Goal: Task Accomplishment & Management: Use online tool/utility

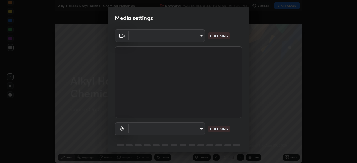
type input "b7be3d6cdc140e722cc9de4be8502babc520c6cce0c95a8ddfe4c3679804a010"
type input "default"
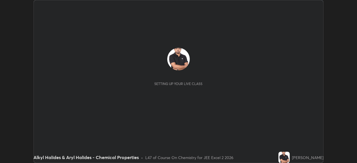
scroll to position [163, 357]
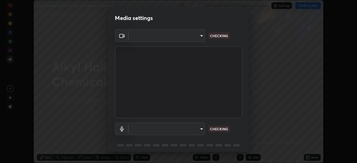
type input "b7be3d6cdc140e722cc9de4be8502babc520c6cce0c95a8ddfe4c3679804a010"
type input "default"
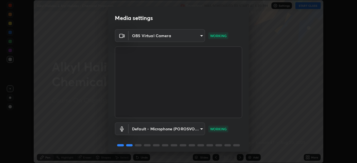
scroll to position [22, 0]
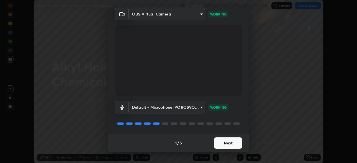
click at [226, 141] on button "Next" at bounding box center [228, 143] width 28 height 11
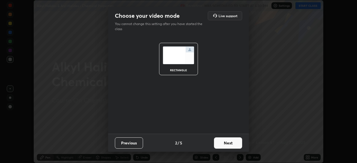
scroll to position [0, 0]
click at [227, 141] on button "Next" at bounding box center [228, 143] width 28 height 11
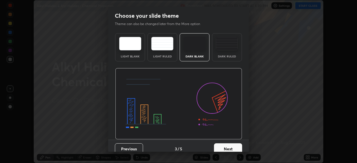
click at [226, 144] on button "Next" at bounding box center [228, 148] width 28 height 11
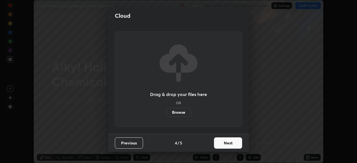
click at [226, 143] on button "Next" at bounding box center [228, 143] width 28 height 11
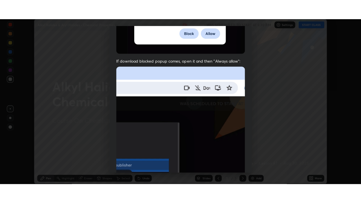
scroll to position [137, 0]
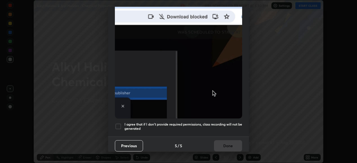
click at [119, 123] on div at bounding box center [118, 126] width 7 height 7
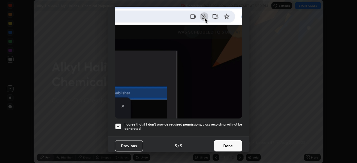
click at [225, 144] on button "Done" at bounding box center [228, 145] width 28 height 11
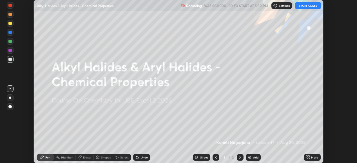
click at [307, 156] on icon at bounding box center [306, 156] width 1 height 1
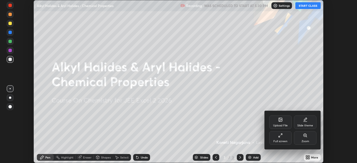
click at [281, 134] on icon at bounding box center [280, 135] width 5 height 5
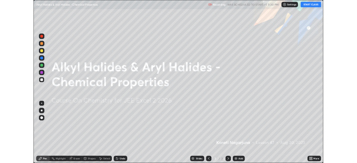
scroll to position [203, 361]
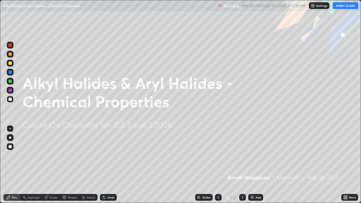
click at [345, 5] on button "START CLASS" at bounding box center [345, 5] width 25 height 7
click at [346, 163] on icon at bounding box center [345, 197] width 5 height 5
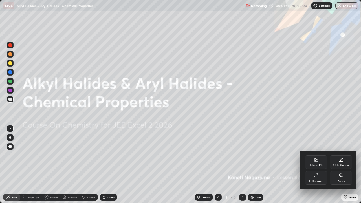
click at [317, 163] on icon at bounding box center [316, 175] width 5 height 5
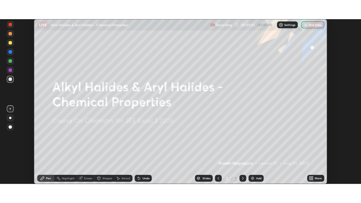
scroll to position [28018, 27824]
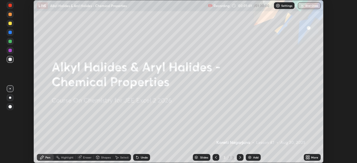
click at [313, 157] on div "More" at bounding box center [314, 157] width 7 height 3
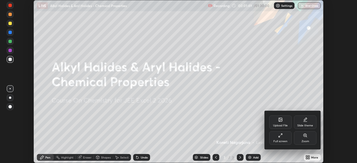
click at [283, 140] on div "Full screen" at bounding box center [281, 141] width 14 height 3
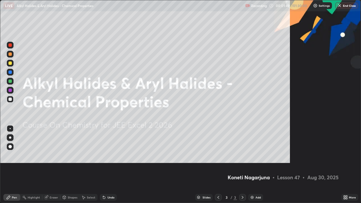
scroll to position [203, 361]
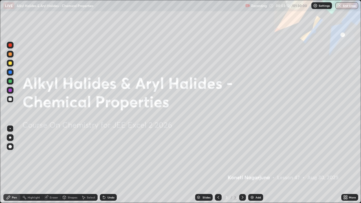
click at [252, 163] on img at bounding box center [252, 197] width 5 height 5
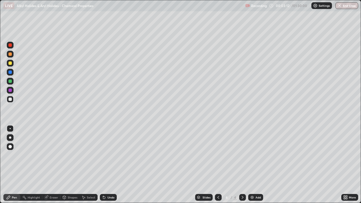
click at [251, 163] on img at bounding box center [252, 197] width 5 height 5
click at [252, 163] on img at bounding box center [252, 197] width 5 height 5
click at [251, 163] on img at bounding box center [252, 197] width 5 height 5
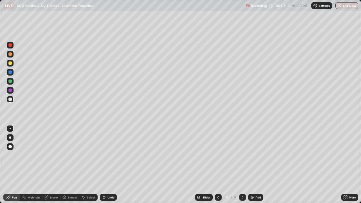
click at [251, 163] on img at bounding box center [252, 197] width 5 height 5
click at [250, 163] on img at bounding box center [252, 197] width 5 height 5
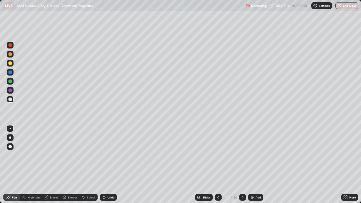
click at [250, 163] on img at bounding box center [252, 197] width 5 height 5
click at [218, 163] on icon at bounding box center [218, 197] width 5 height 5
click at [217, 163] on icon at bounding box center [218, 197] width 5 height 5
click at [218, 163] on icon at bounding box center [218, 197] width 5 height 5
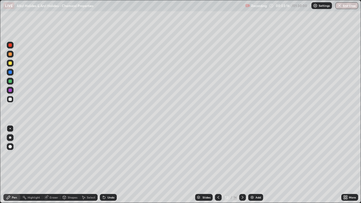
click at [218, 163] on icon at bounding box center [218, 197] width 2 height 3
click at [218, 163] on icon at bounding box center [218, 197] width 5 height 5
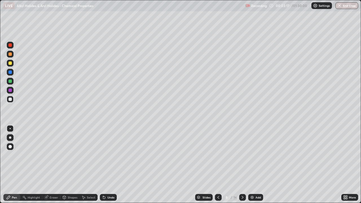
click at [217, 163] on icon at bounding box center [218, 197] width 5 height 5
click at [218, 163] on icon at bounding box center [218, 197] width 5 height 5
click at [218, 163] on icon at bounding box center [218, 197] width 2 height 3
click at [218, 163] on icon at bounding box center [218, 197] width 5 height 5
click at [217, 163] on icon at bounding box center [218, 197] width 5 height 5
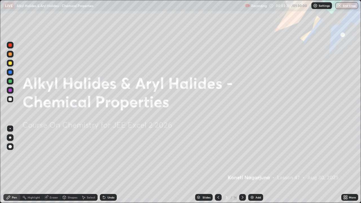
click at [242, 163] on icon at bounding box center [242, 197] width 5 height 5
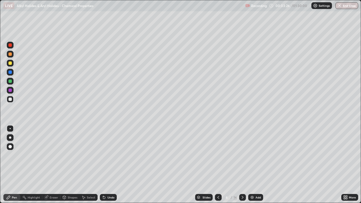
click at [10, 64] on div at bounding box center [9, 62] width 3 height 3
click at [9, 90] on div at bounding box center [9, 89] width 3 height 3
click at [10, 99] on div at bounding box center [9, 99] width 3 height 3
click at [10, 81] on div at bounding box center [9, 80] width 3 height 3
click at [242, 163] on icon at bounding box center [242, 197] width 5 height 5
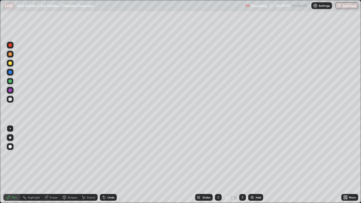
click at [10, 64] on div at bounding box center [9, 62] width 3 height 3
click at [52, 163] on div "Eraser" at bounding box center [54, 197] width 8 height 3
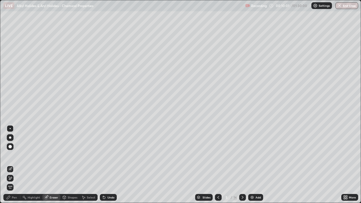
click at [15, 163] on div "Pen" at bounding box center [14, 197] width 5 height 3
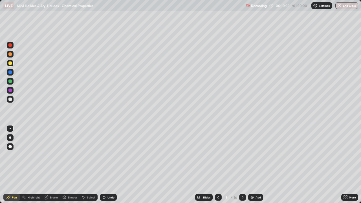
click at [10, 81] on div at bounding box center [9, 80] width 3 height 3
click at [10, 98] on div at bounding box center [9, 99] width 3 height 3
click at [105, 163] on div "Undo" at bounding box center [108, 197] width 17 height 7
click at [242, 163] on icon at bounding box center [242, 197] width 5 height 5
click at [217, 163] on icon at bounding box center [218, 197] width 5 height 5
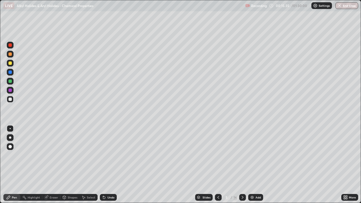
click at [242, 163] on icon at bounding box center [243, 197] width 2 height 3
click at [10, 46] on div at bounding box center [9, 44] width 3 height 3
click at [10, 81] on div at bounding box center [9, 80] width 3 height 3
click at [10, 90] on div at bounding box center [9, 89] width 3 height 3
click at [10, 99] on div at bounding box center [9, 99] width 3 height 3
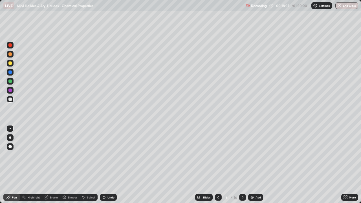
click at [10, 88] on div at bounding box center [9, 89] width 3 height 3
click at [242, 163] on icon at bounding box center [242, 197] width 5 height 5
click at [10, 45] on div at bounding box center [9, 44] width 3 height 3
click at [10, 63] on div at bounding box center [9, 62] width 3 height 3
click at [10, 72] on div at bounding box center [9, 71] width 3 height 3
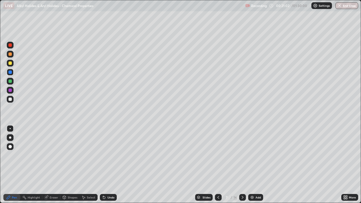
click at [11, 82] on div at bounding box center [9, 80] width 3 height 3
click at [10, 72] on div at bounding box center [9, 71] width 3 height 3
click at [10, 73] on div at bounding box center [9, 71] width 3 height 3
click at [8, 72] on div at bounding box center [10, 72] width 7 height 7
click at [10, 90] on div at bounding box center [9, 89] width 3 height 3
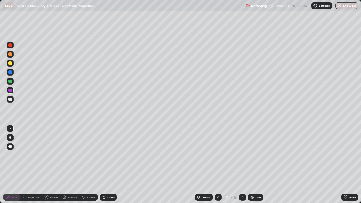
click at [9, 45] on div at bounding box center [9, 44] width 3 height 3
click at [10, 72] on div at bounding box center [9, 71] width 3 height 3
click at [10, 64] on div at bounding box center [9, 62] width 3 height 3
click at [10, 99] on div at bounding box center [9, 99] width 3 height 3
click at [106, 163] on div "Undo" at bounding box center [108, 197] width 17 height 7
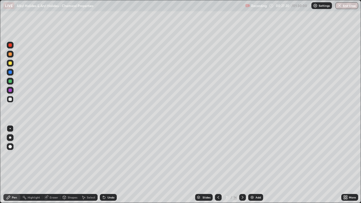
click at [10, 45] on div at bounding box center [9, 44] width 3 height 3
click at [241, 163] on icon at bounding box center [242, 197] width 5 height 5
click at [9, 45] on div at bounding box center [9, 44] width 3 height 3
click at [10, 72] on div at bounding box center [9, 71] width 3 height 3
click at [9, 82] on div at bounding box center [9, 80] width 3 height 3
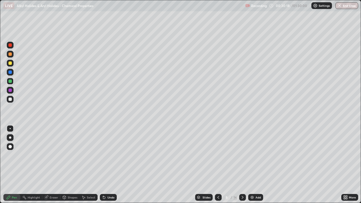
click at [10, 91] on div at bounding box center [9, 89] width 3 height 3
click at [50, 163] on div "Eraser" at bounding box center [54, 197] width 8 height 3
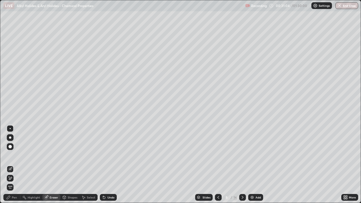
click at [11, 163] on icon at bounding box center [10, 168] width 3 height 3
click at [15, 163] on div "Pen" at bounding box center [14, 197] width 5 height 3
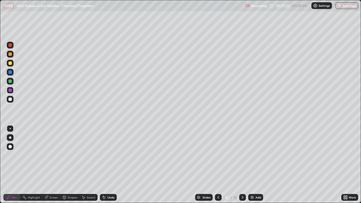
click at [9, 81] on div at bounding box center [9, 80] width 3 height 3
click at [106, 163] on div "Undo" at bounding box center [108, 197] width 17 height 7
click at [111, 163] on div "Undo" at bounding box center [110, 197] width 7 height 3
click at [10, 90] on div at bounding box center [9, 89] width 3 height 3
click at [10, 98] on div at bounding box center [9, 99] width 3 height 3
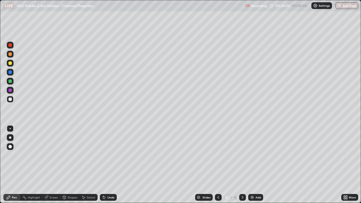
click at [103, 163] on icon at bounding box center [104, 197] width 2 height 2
click at [10, 44] on div at bounding box center [9, 44] width 3 height 3
click at [242, 163] on icon at bounding box center [242, 197] width 5 height 5
click at [10, 62] on div at bounding box center [9, 62] width 3 height 3
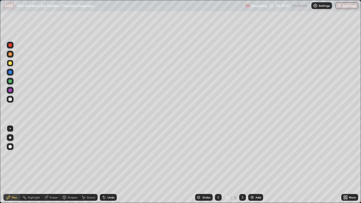
click at [120, 163] on div "Slides 9 / 16 Add" at bounding box center [229, 197] width 224 height 11
click at [9, 89] on div at bounding box center [9, 89] width 3 height 3
click at [107, 163] on div "Undo" at bounding box center [110, 197] width 7 height 3
click at [50, 163] on div "Eraser" at bounding box center [54, 197] width 8 height 3
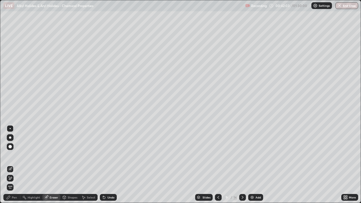
click at [11, 163] on icon at bounding box center [10, 178] width 5 height 5
click at [12, 163] on div "Pen" at bounding box center [14, 197] width 5 height 3
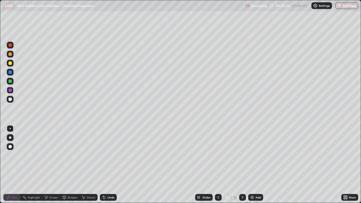
click at [106, 163] on div "Undo" at bounding box center [108, 197] width 17 height 7
click at [242, 163] on icon at bounding box center [243, 197] width 2 height 3
click at [218, 163] on icon at bounding box center [218, 197] width 5 height 5
click at [242, 163] on icon at bounding box center [242, 197] width 5 height 5
click at [10, 62] on div at bounding box center [9, 62] width 3 height 3
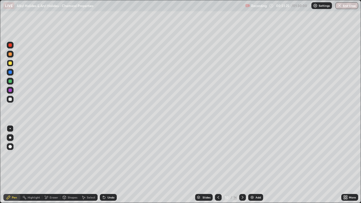
click at [10, 99] on div at bounding box center [9, 99] width 3 height 3
click at [241, 163] on icon at bounding box center [242, 197] width 5 height 5
click at [10, 45] on div at bounding box center [9, 44] width 3 height 3
click at [10, 80] on div at bounding box center [9, 80] width 3 height 3
click at [9, 73] on div at bounding box center [9, 71] width 3 height 3
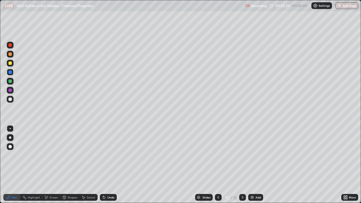
click at [11, 63] on div at bounding box center [9, 62] width 3 height 3
click at [10, 81] on div at bounding box center [9, 80] width 3 height 3
click at [53, 163] on div "Eraser" at bounding box center [54, 197] width 8 height 3
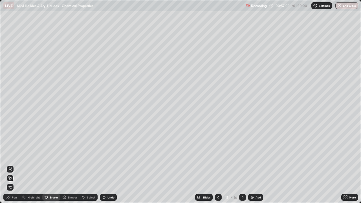
click at [55, 163] on div "Eraser" at bounding box center [51, 197] width 18 height 7
click at [14, 163] on div "Pen" at bounding box center [14, 197] width 5 height 3
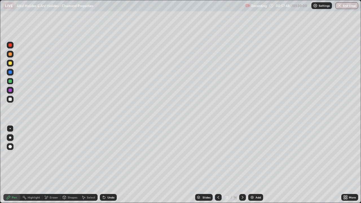
click at [9, 89] on div at bounding box center [9, 89] width 3 height 3
click at [10, 62] on div at bounding box center [9, 62] width 3 height 3
click at [11, 73] on div at bounding box center [9, 71] width 3 height 3
click at [9, 98] on div at bounding box center [9, 99] width 3 height 3
click at [242, 163] on icon at bounding box center [242, 197] width 5 height 5
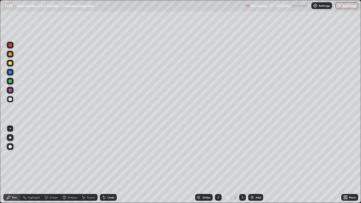
click at [8, 62] on div at bounding box center [9, 62] width 3 height 3
click at [10, 81] on div at bounding box center [9, 80] width 3 height 3
click at [107, 163] on div "Undo" at bounding box center [110, 197] width 7 height 3
click at [106, 163] on div "Undo" at bounding box center [108, 197] width 17 height 7
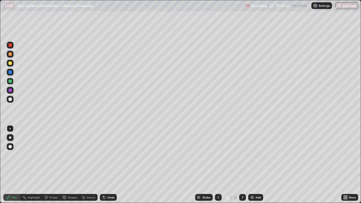
click at [108, 163] on div "Undo" at bounding box center [110, 197] width 7 height 3
click at [9, 62] on div at bounding box center [9, 62] width 3 height 3
click at [242, 163] on icon at bounding box center [242, 197] width 5 height 5
click at [7, 99] on div at bounding box center [10, 99] width 7 height 7
click at [11, 72] on div at bounding box center [9, 71] width 3 height 3
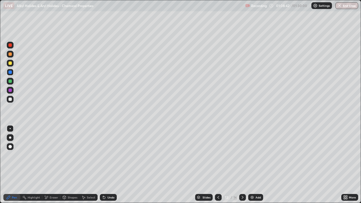
click at [105, 163] on icon at bounding box center [104, 197] width 5 height 5
click at [107, 163] on div "Undo" at bounding box center [110, 197] width 7 height 3
click at [106, 163] on div "Undo" at bounding box center [108, 197] width 17 height 7
click at [10, 81] on div at bounding box center [9, 80] width 3 height 3
click at [10, 100] on div at bounding box center [9, 99] width 3 height 3
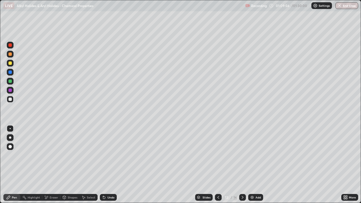
click at [10, 90] on div at bounding box center [9, 89] width 3 height 3
click at [9, 100] on div at bounding box center [9, 99] width 3 height 3
click at [10, 98] on div at bounding box center [9, 99] width 3 height 3
click at [10, 100] on div at bounding box center [9, 99] width 3 height 3
click at [242, 163] on icon at bounding box center [242, 197] width 5 height 5
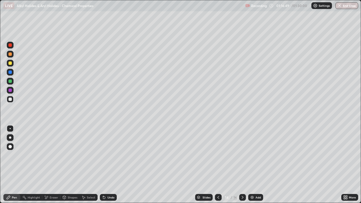
click at [10, 45] on div at bounding box center [9, 44] width 3 height 3
click at [11, 46] on div at bounding box center [9, 44] width 3 height 3
click at [10, 71] on div at bounding box center [9, 71] width 3 height 3
click at [10, 81] on div at bounding box center [9, 80] width 3 height 3
click at [11, 101] on div at bounding box center [9, 99] width 3 height 3
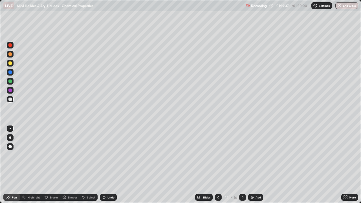
click at [106, 163] on div "Undo" at bounding box center [108, 197] width 17 height 7
click at [242, 163] on icon at bounding box center [243, 197] width 2 height 3
click at [9, 45] on div at bounding box center [9, 44] width 3 height 3
click at [107, 163] on div "Undo" at bounding box center [110, 197] width 7 height 3
click at [108, 163] on div "Undo" at bounding box center [110, 197] width 7 height 3
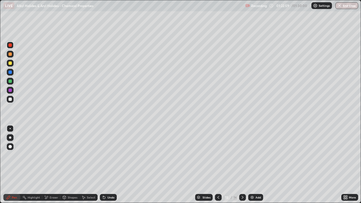
click at [108, 163] on div "Undo" at bounding box center [110, 197] width 7 height 3
click at [107, 163] on div "Undo" at bounding box center [110, 197] width 7 height 3
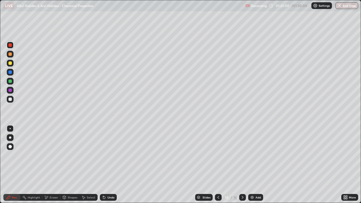
click at [107, 163] on div "Undo" at bounding box center [110, 197] width 7 height 3
click at [10, 64] on div at bounding box center [9, 62] width 3 height 3
click at [10, 71] on div at bounding box center [9, 71] width 3 height 3
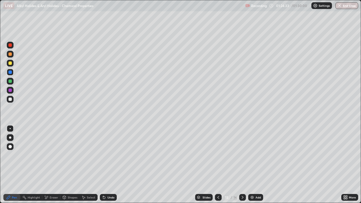
click at [10, 81] on div at bounding box center [9, 80] width 3 height 3
click at [109, 163] on div "Undo" at bounding box center [110, 197] width 7 height 3
click at [110, 163] on div "Undo" at bounding box center [110, 197] width 7 height 3
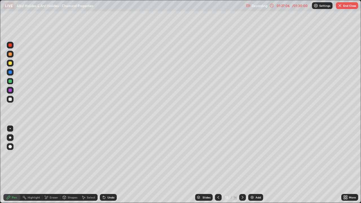
click at [110, 163] on div "Undo" at bounding box center [110, 197] width 7 height 3
click at [111, 163] on div "Undo" at bounding box center [110, 197] width 7 height 3
click at [346, 4] on button "End Class" at bounding box center [347, 5] width 22 height 7
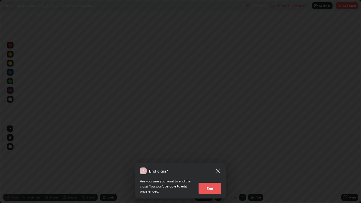
click at [215, 163] on button "End" at bounding box center [209, 188] width 23 height 11
